Goal: Information Seeking & Learning: Learn about a topic

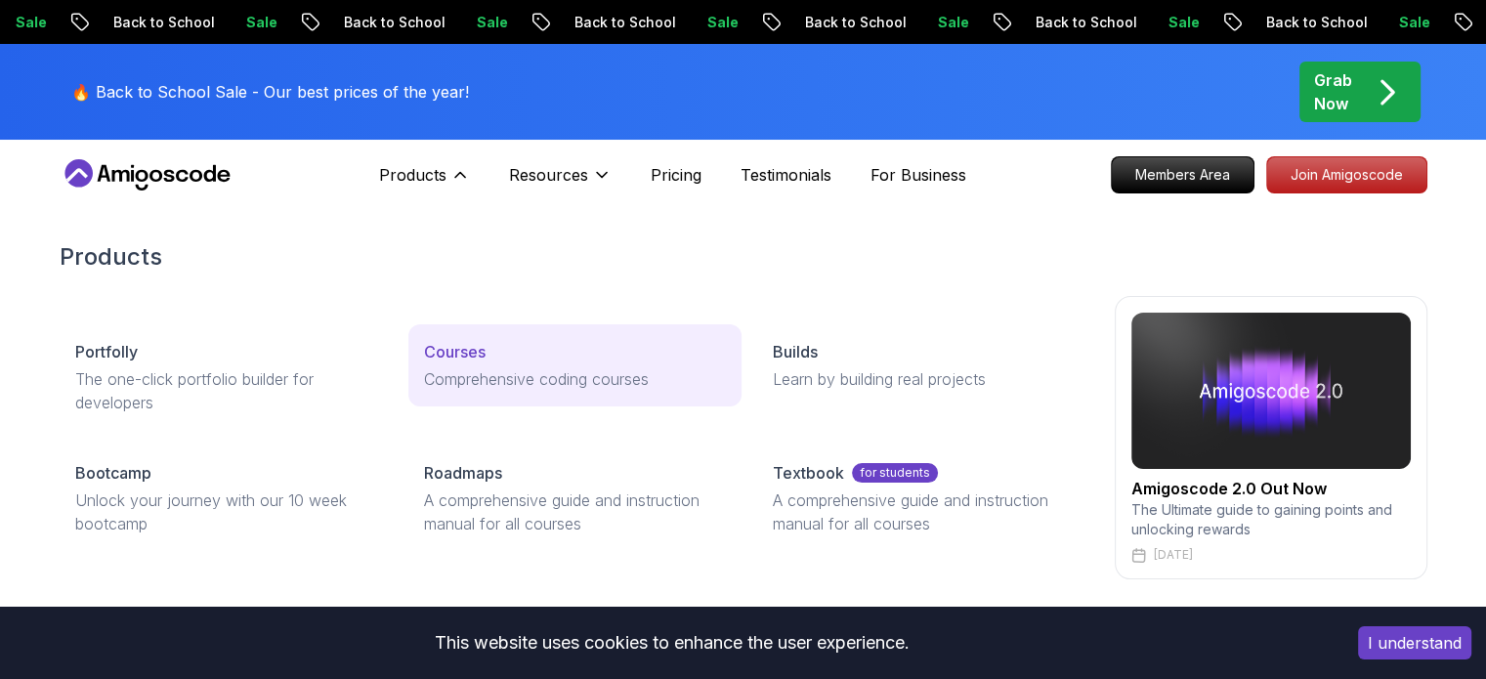
click at [490, 357] on div "Courses" at bounding box center [575, 351] width 302 height 23
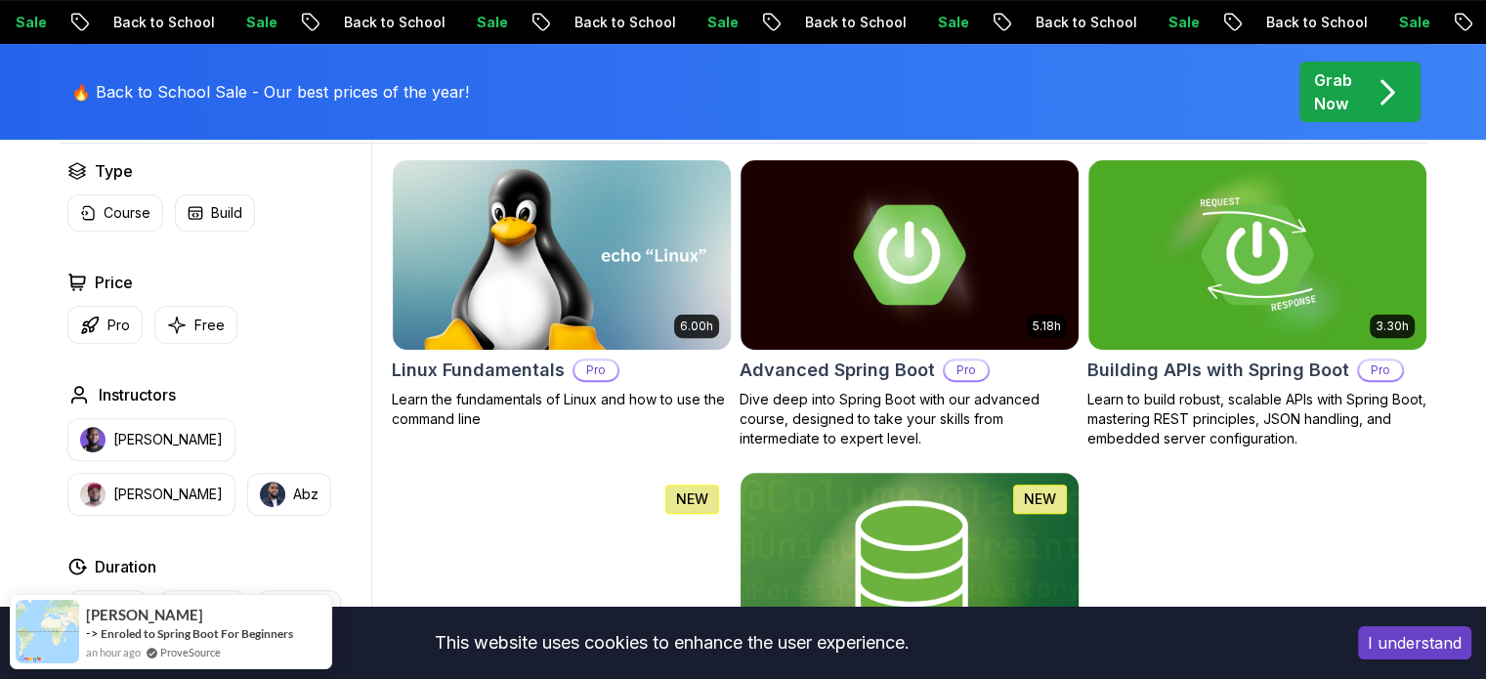
scroll to position [781, 0]
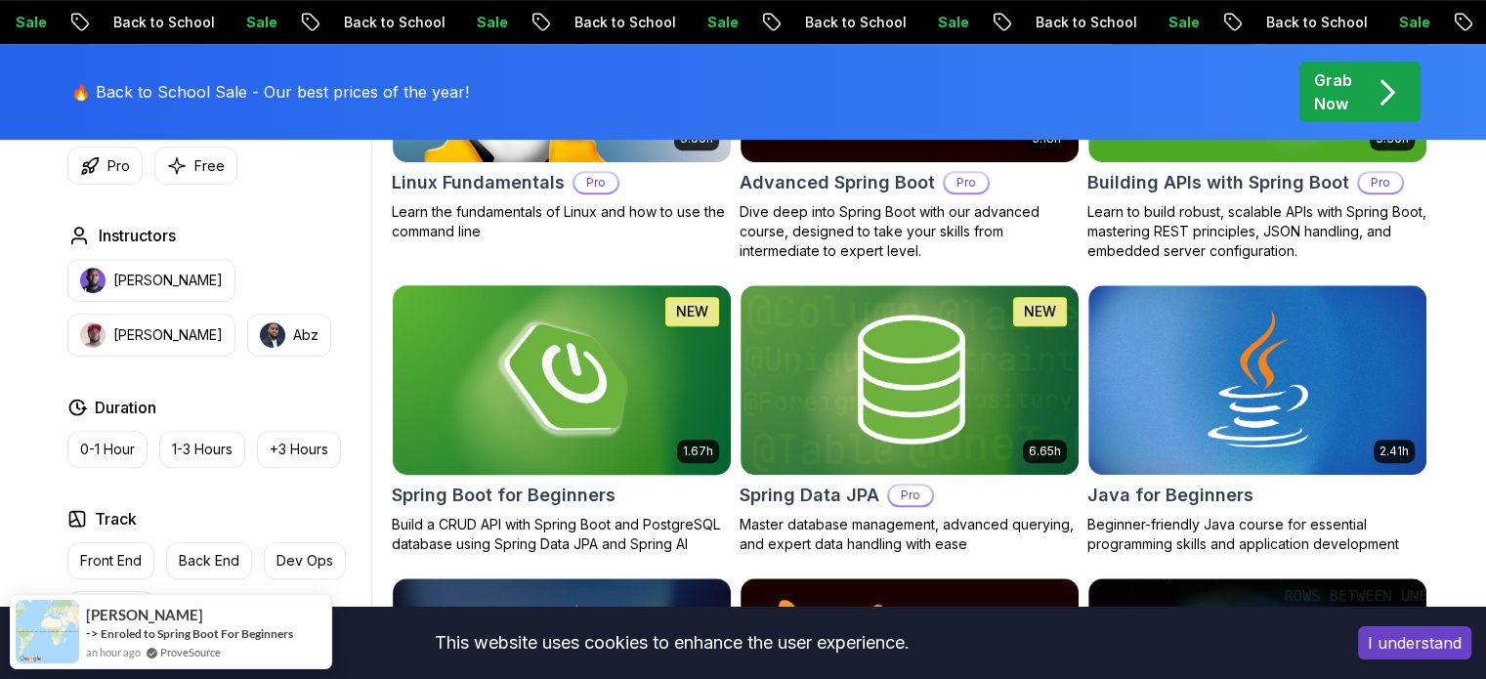
click at [678, 398] on img at bounding box center [561, 379] width 355 height 198
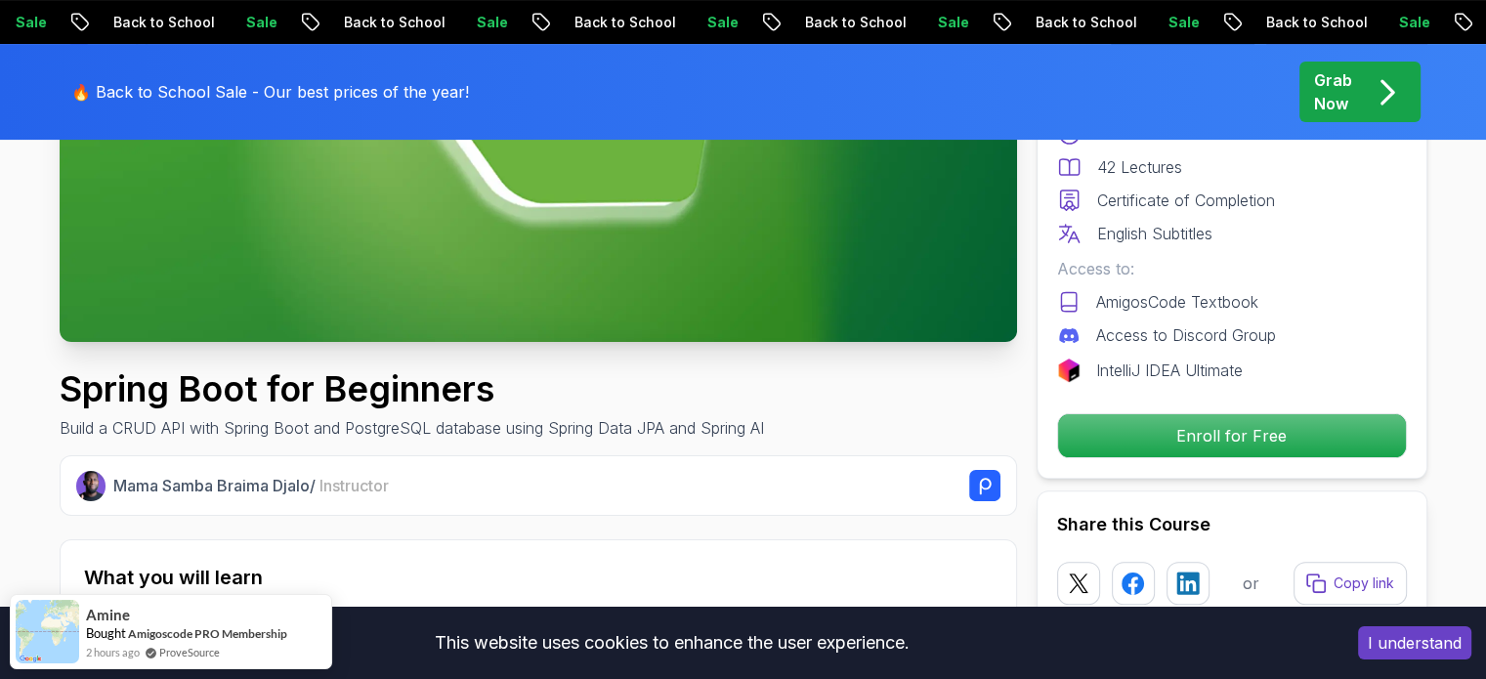
scroll to position [488, 0]
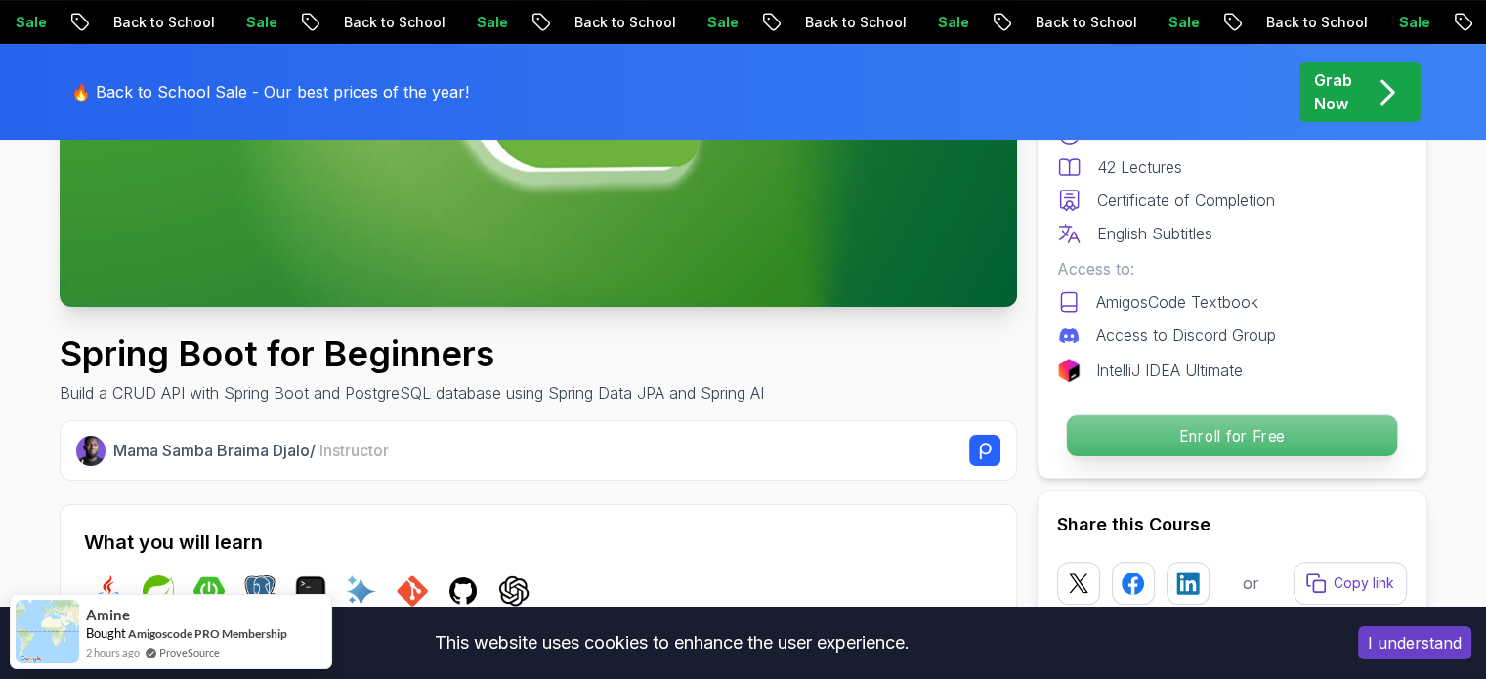
click at [1325, 436] on p "Enroll for Free" at bounding box center [1231, 435] width 330 height 41
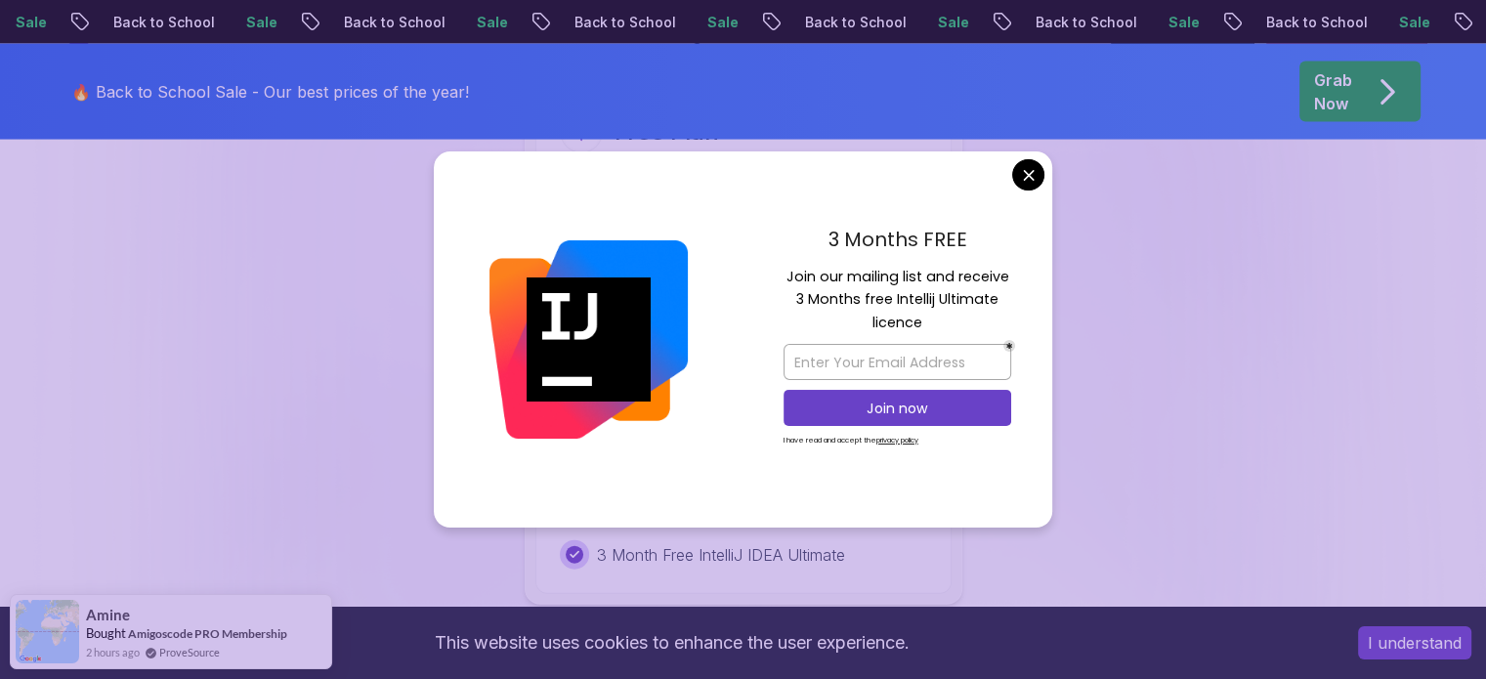
scroll to position [4165, 0]
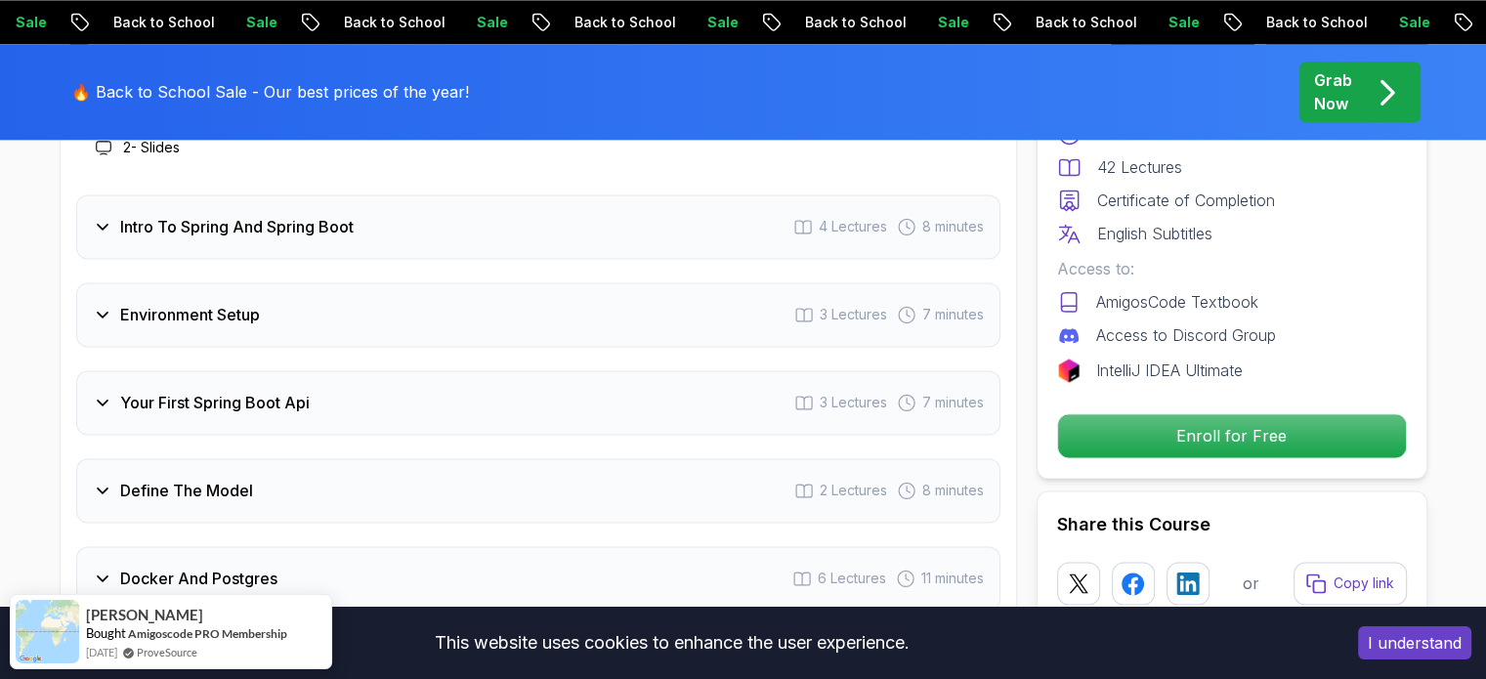
scroll to position [2700, 0]
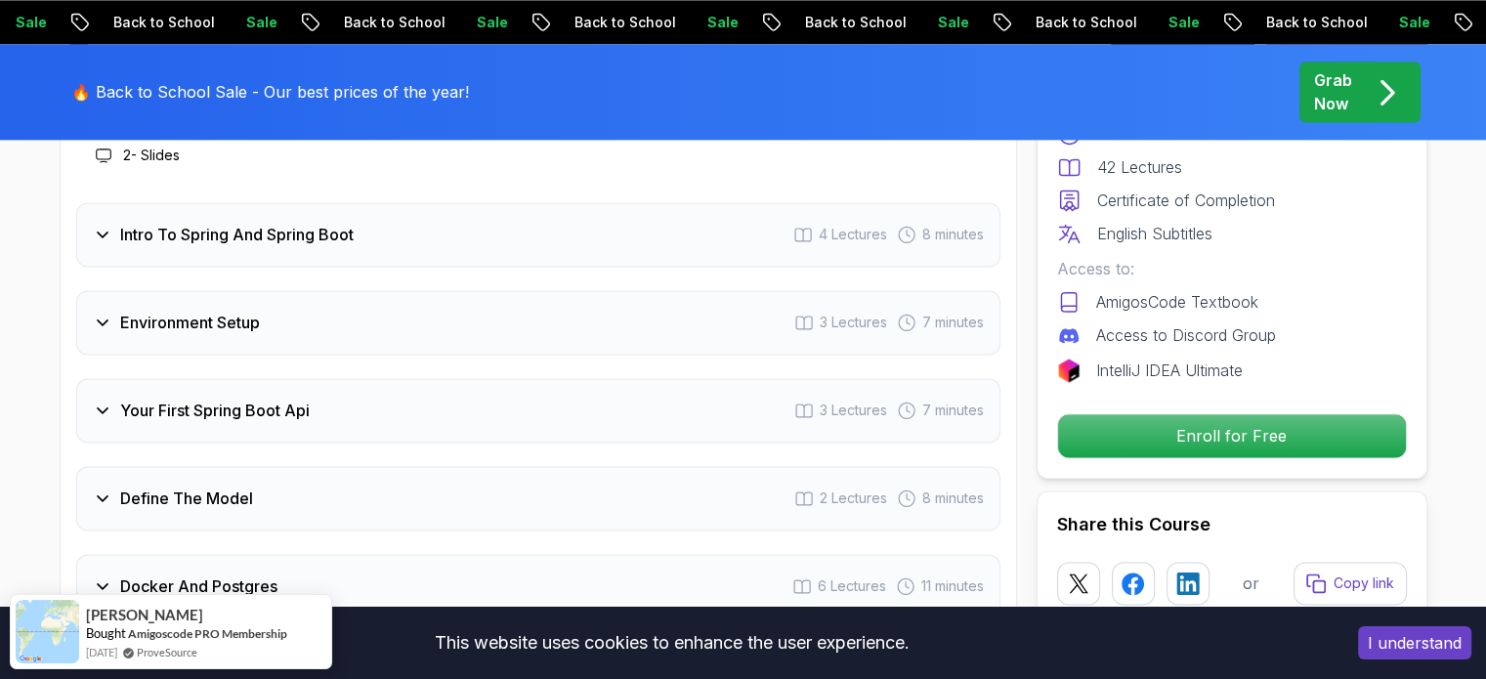
click at [422, 306] on div "Environment Setup 3 Lectures 7 minutes" at bounding box center [538, 322] width 924 height 64
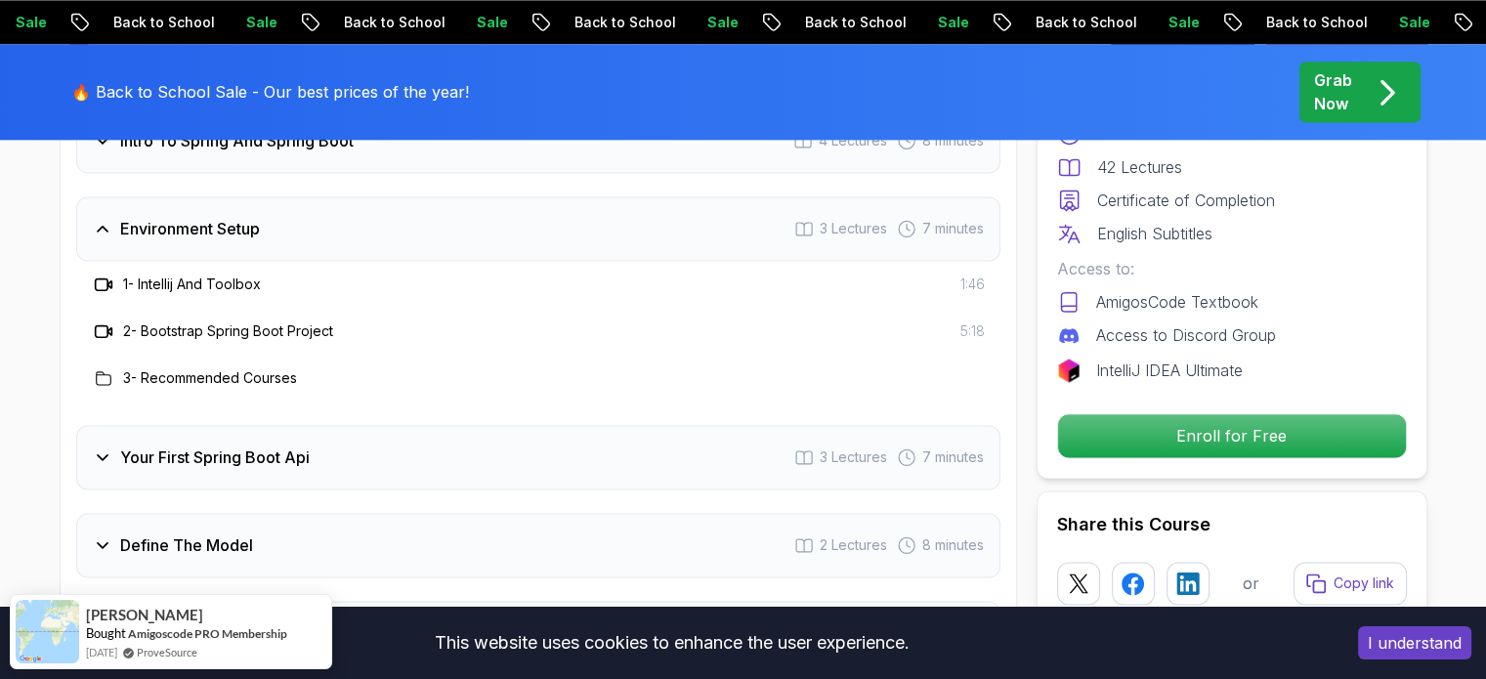
click at [792, 273] on div "1 - Intellij And Toolbox 1:46" at bounding box center [538, 284] width 893 height 23
click at [176, 274] on h3 "1 - Intellij And Toolbox" at bounding box center [192, 284] width 138 height 20
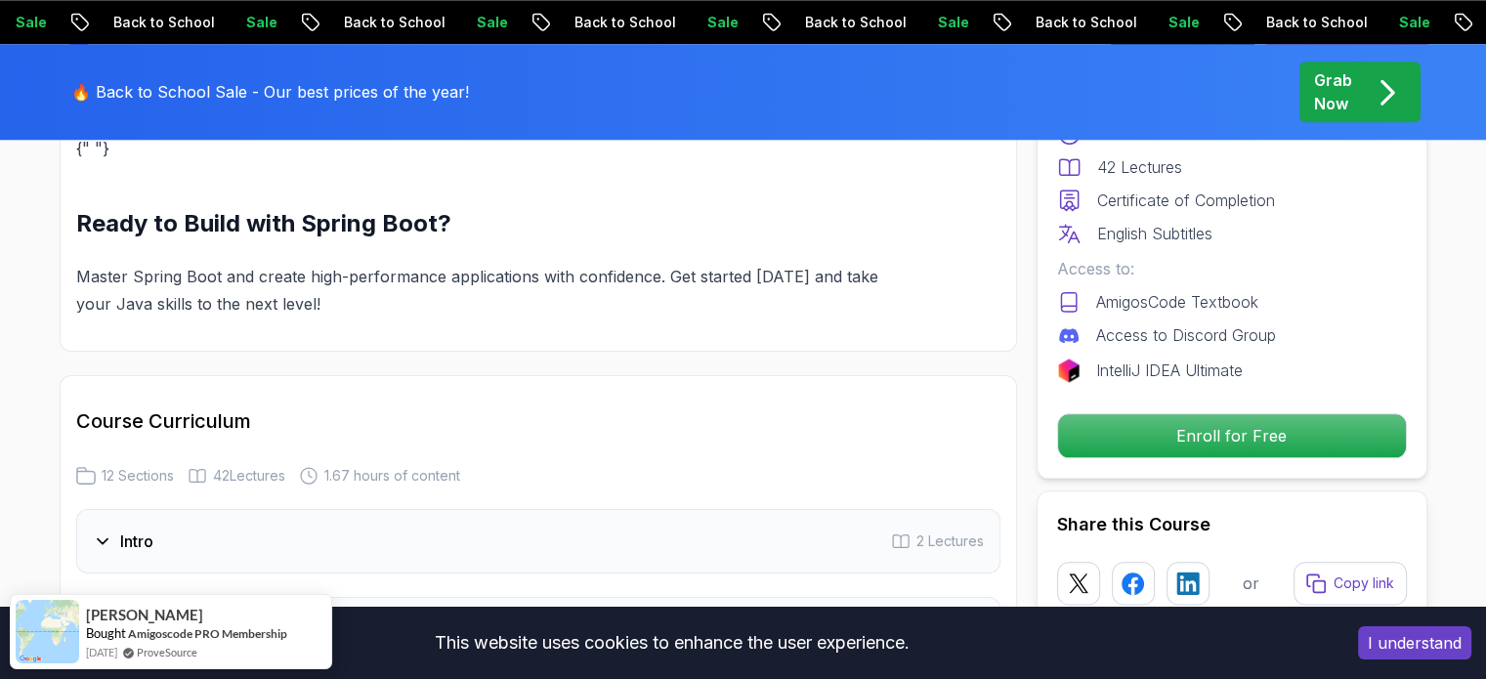
scroll to position [2114, 0]
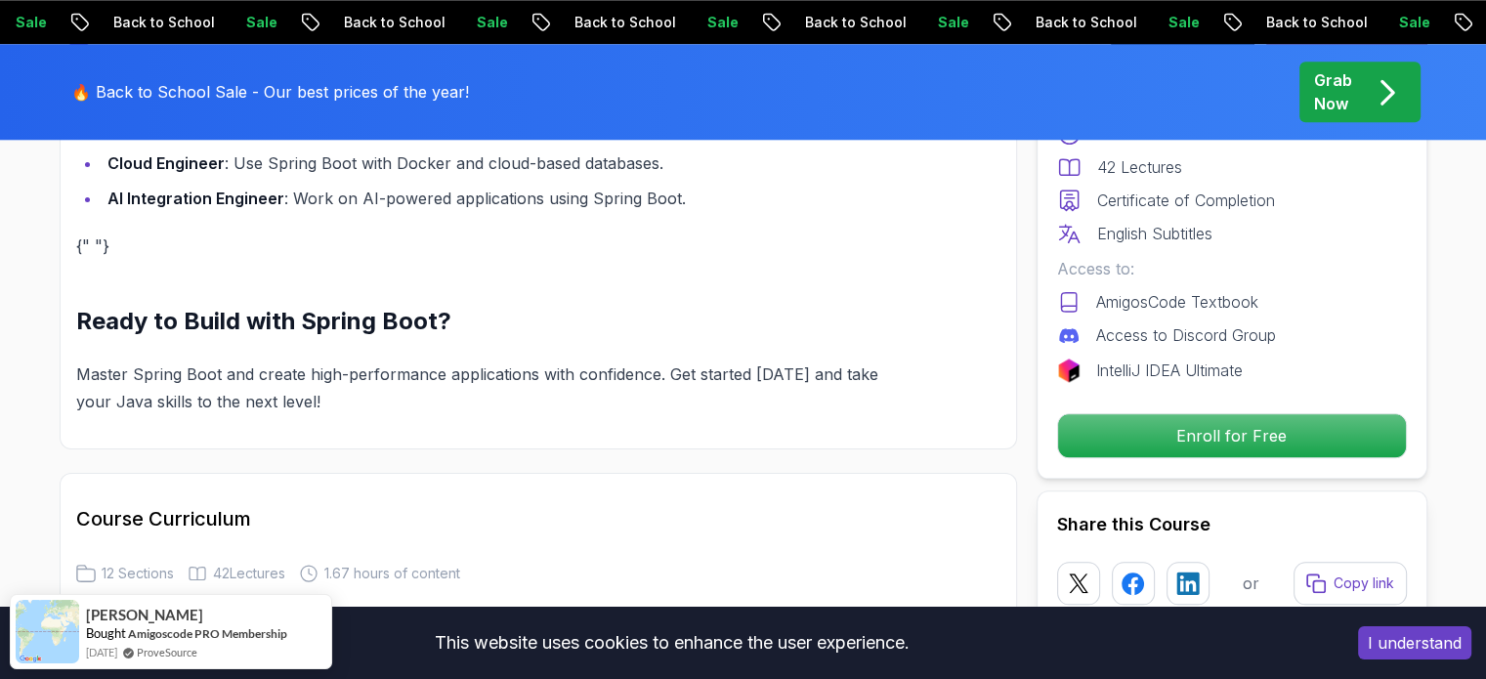
drag, startPoint x: 1450, startPoint y: 631, endPoint x: 1346, endPoint y: 604, distance: 107.1
click at [1448, 631] on button "I understand" at bounding box center [1414, 642] width 113 height 33
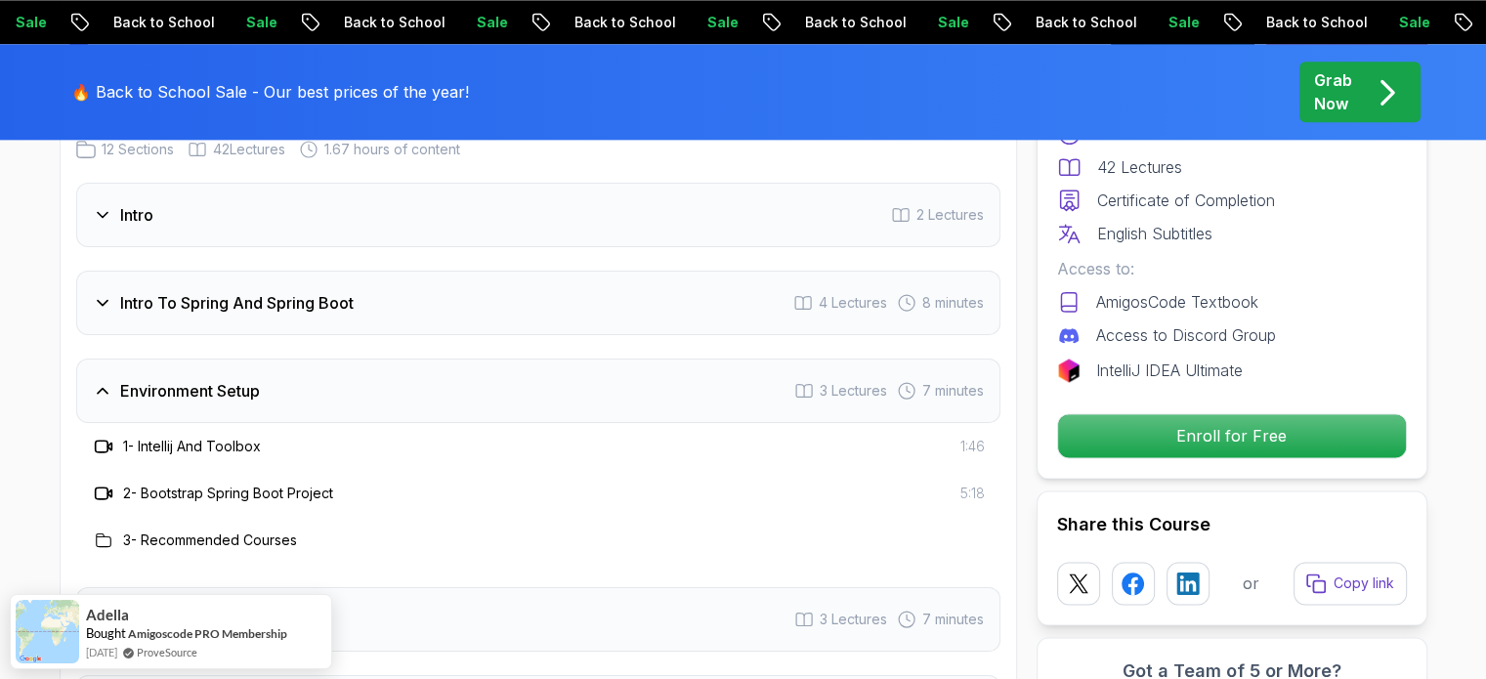
scroll to position [2504, 0]
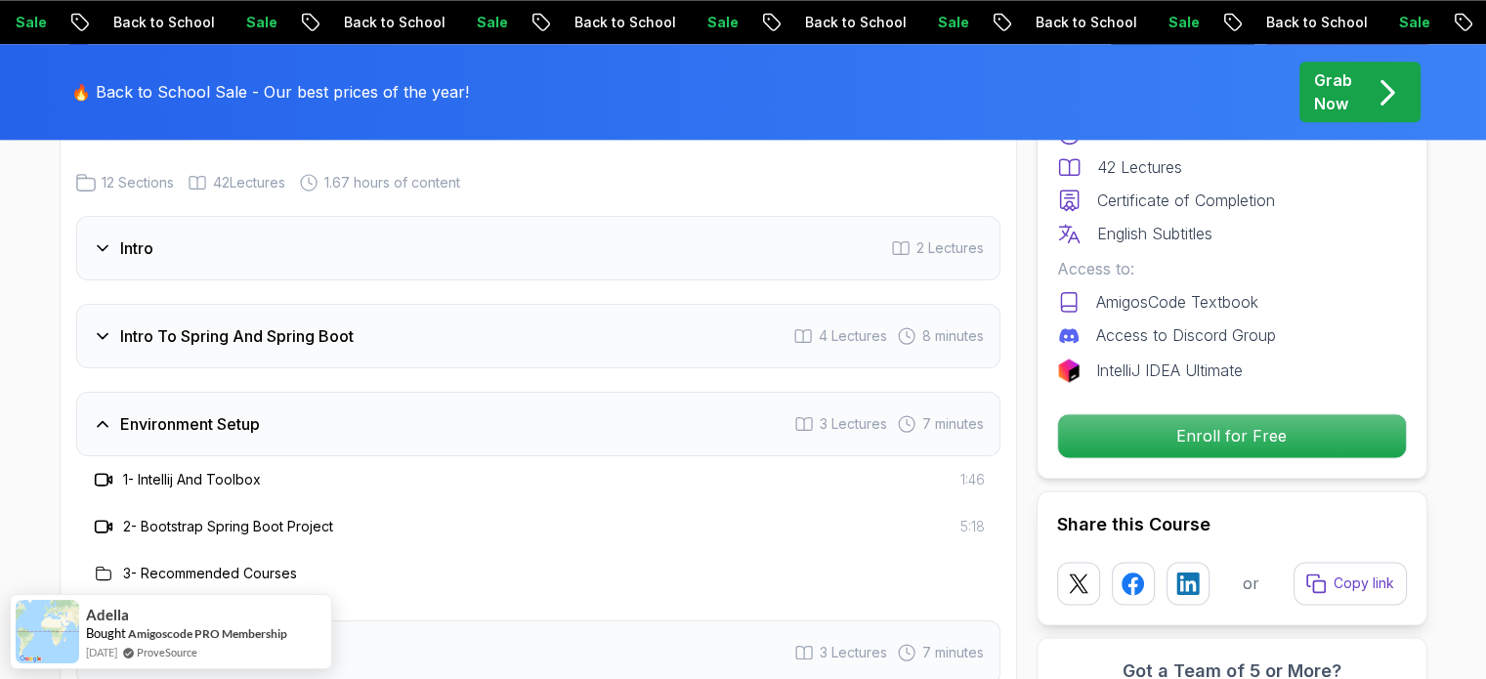
click at [410, 332] on div "Intro To Spring And Spring Boot 4 Lectures 8 minutes" at bounding box center [538, 336] width 924 height 64
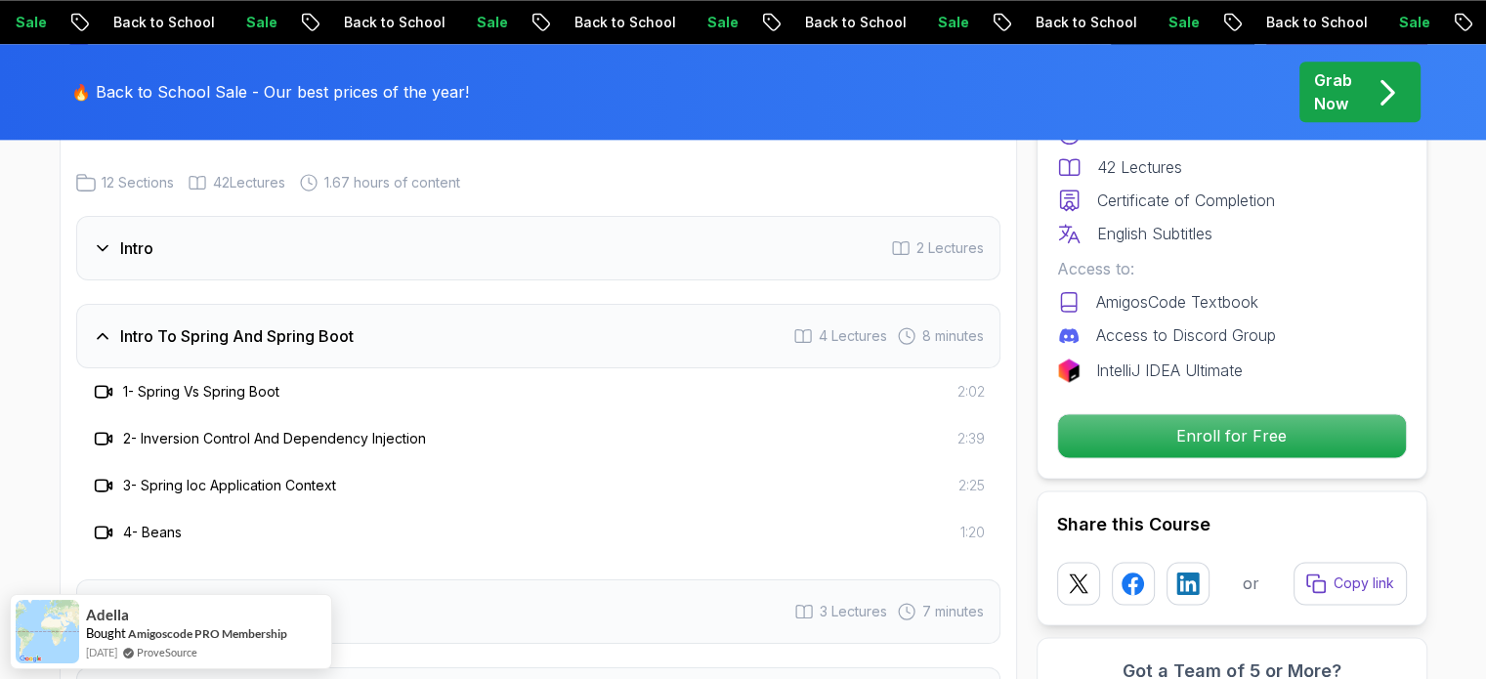
click at [403, 380] on div "1 - Spring Vs Spring Boot 2:02" at bounding box center [538, 391] width 893 height 23
click at [480, 231] on div "Intro 2 Lectures" at bounding box center [538, 248] width 924 height 64
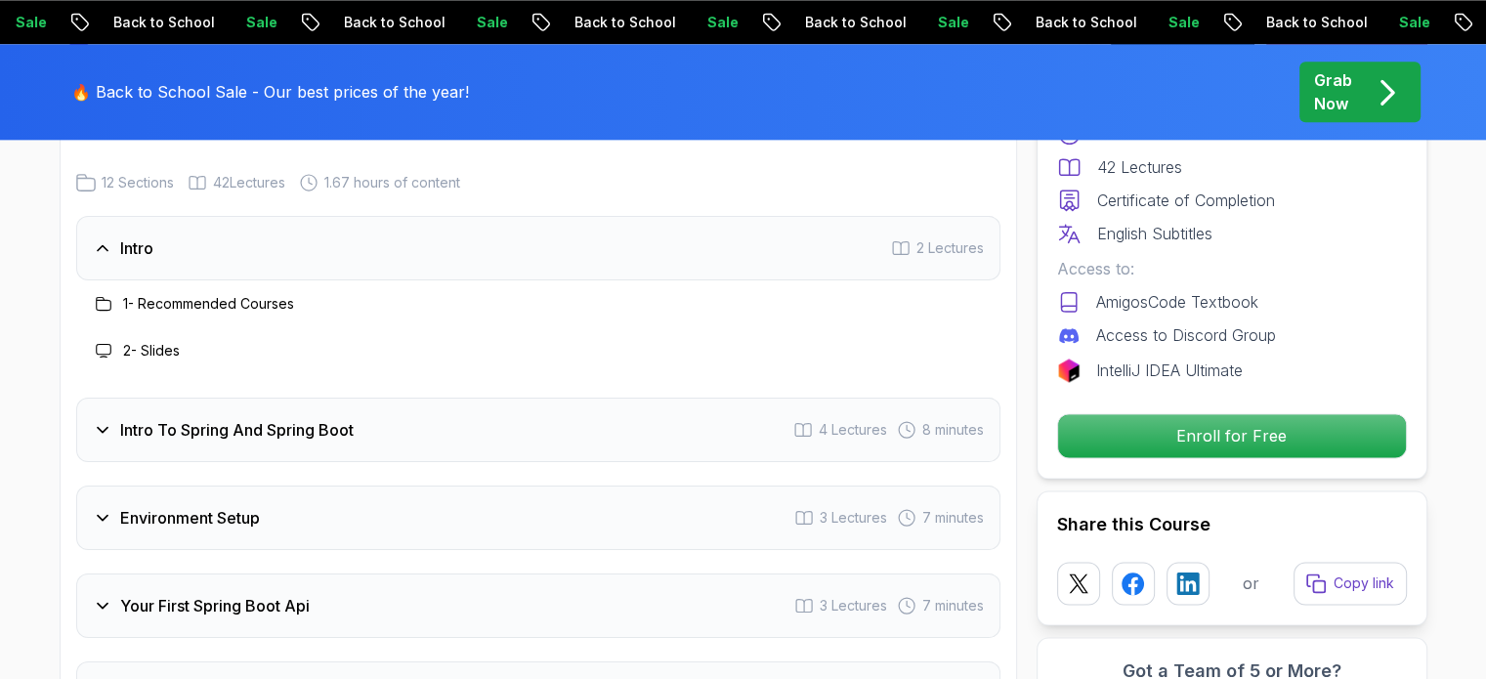
click at [258, 294] on h3 "1 - Recommended Courses" at bounding box center [208, 304] width 171 height 20
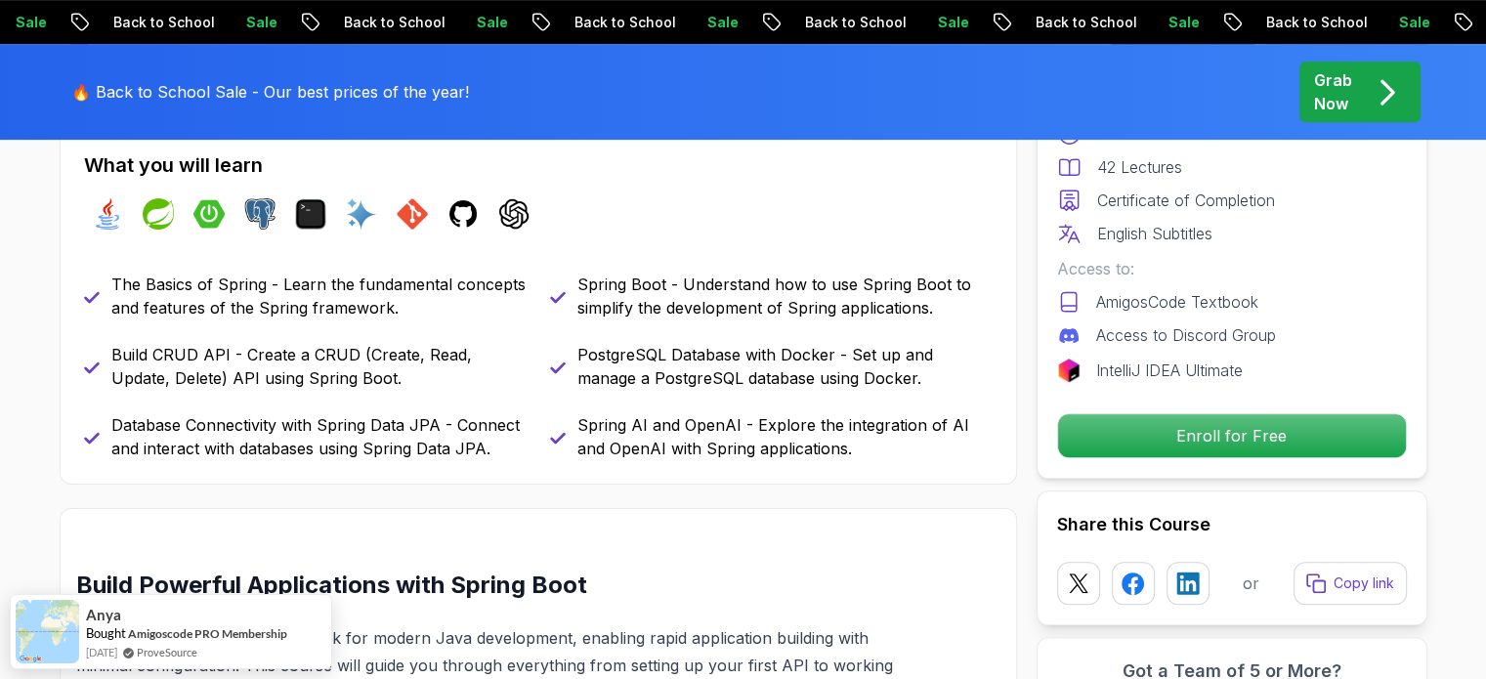
scroll to position [844, 0]
